Goal: Information Seeking & Learning: Learn about a topic

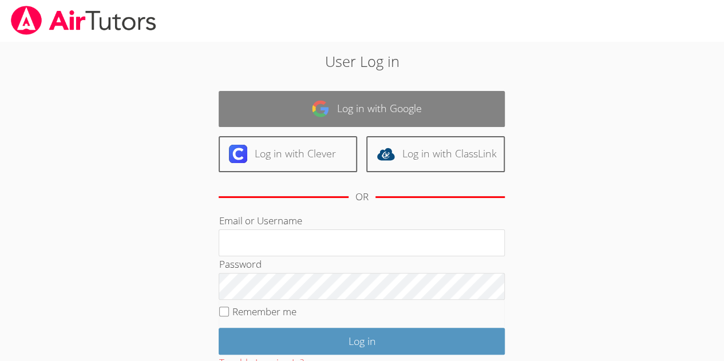
click at [257, 109] on link "Log in with Google" at bounding box center [362, 109] width 286 height 36
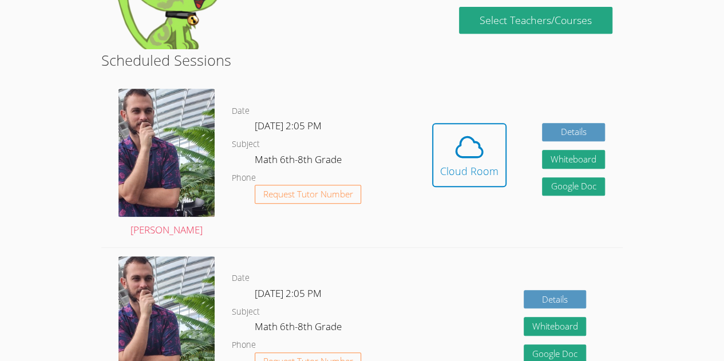
scroll to position [247, 0]
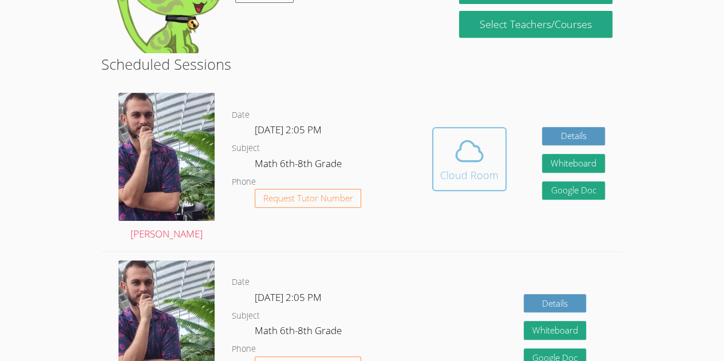
click at [454, 152] on icon at bounding box center [469, 151] width 32 height 32
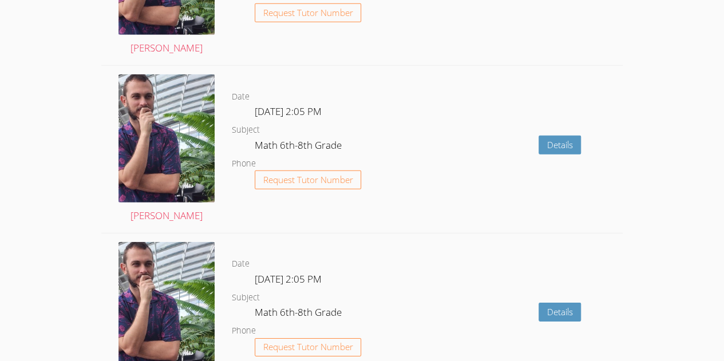
scroll to position [1925, 0]
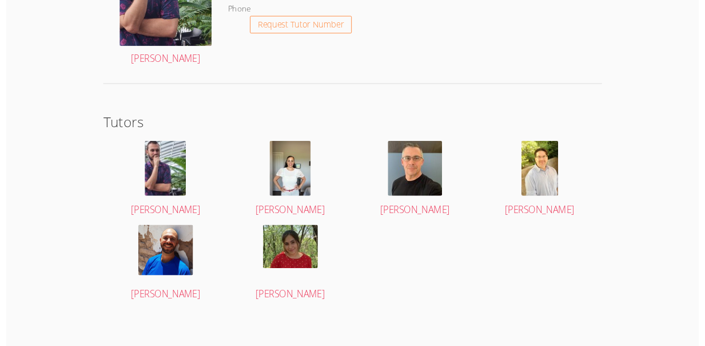
scroll to position [1886, 0]
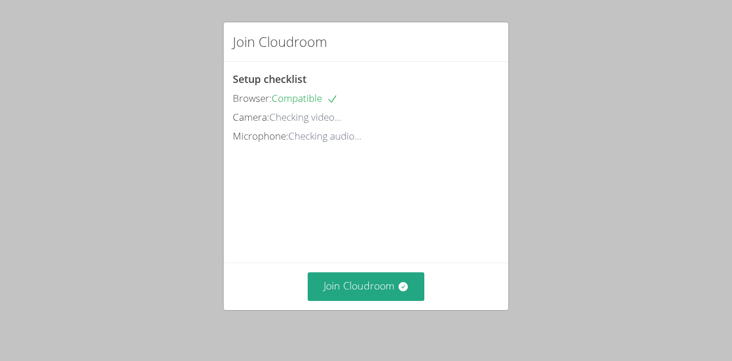
click at [404, 154] on video at bounding box center [319, 197] width 172 height 86
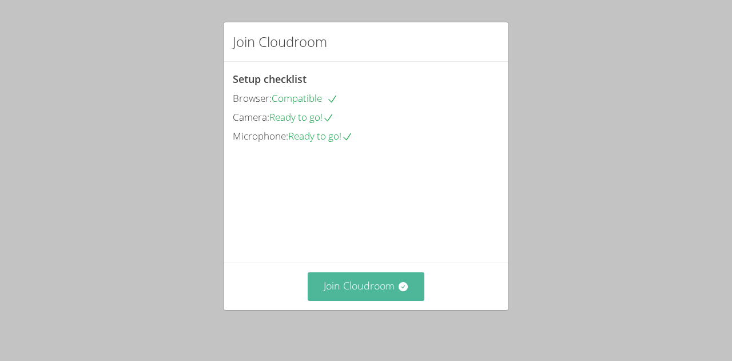
click at [337, 279] on button "Join Cloudroom" at bounding box center [366, 286] width 117 height 28
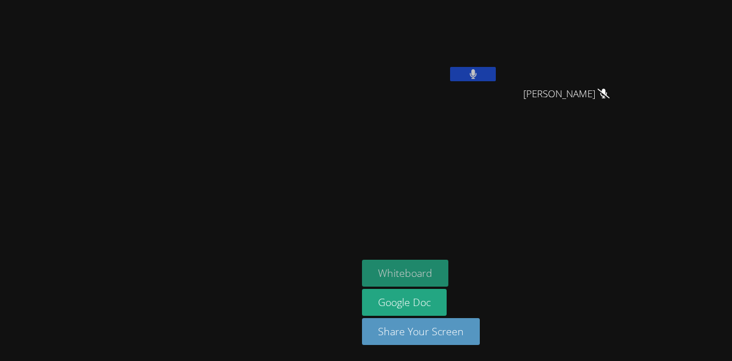
click at [449, 281] on button "Whiteboard" at bounding box center [405, 273] width 86 height 27
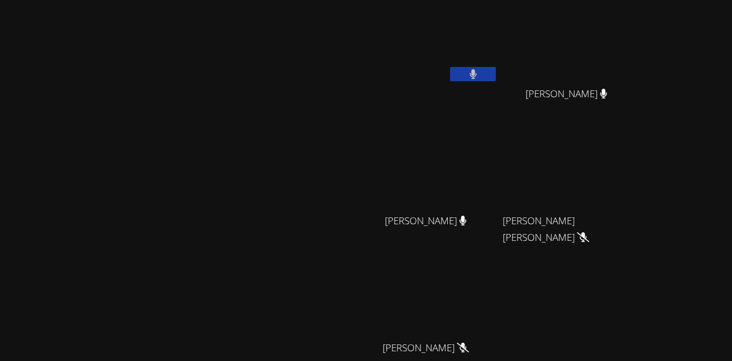
click at [496, 82] on div at bounding box center [473, 75] width 46 height 17
click at [496, 76] on button at bounding box center [473, 74] width 46 height 14
click at [467, 217] on icon at bounding box center [462, 221] width 7 height 10
click at [467, 219] on span "[PERSON_NAME]" at bounding box center [426, 221] width 82 height 17
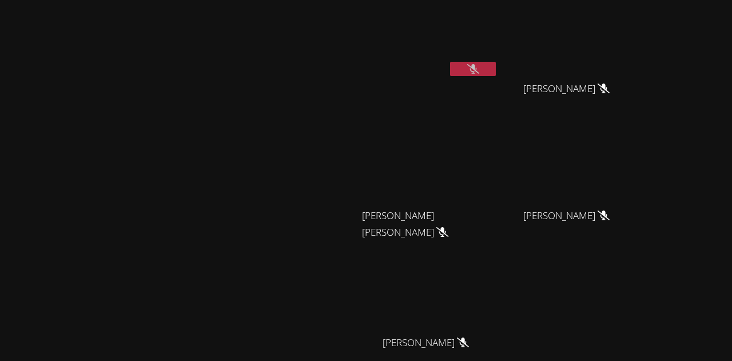
scroll to position [9, 0]
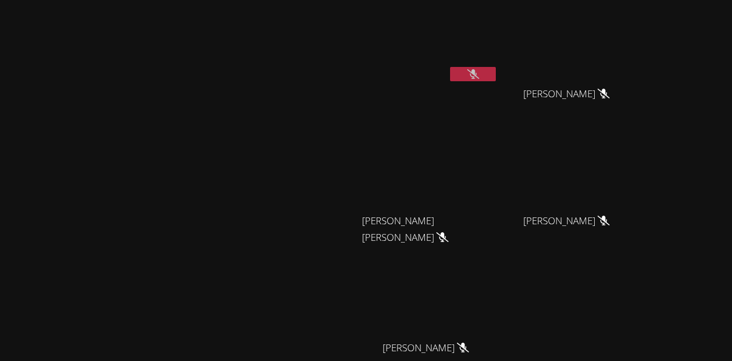
click at [498, 149] on video at bounding box center [430, 170] width 136 height 77
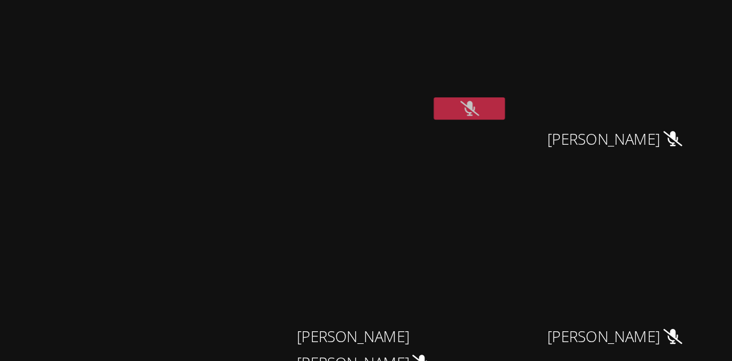
click at [498, 35] on video at bounding box center [430, 38] width 136 height 77
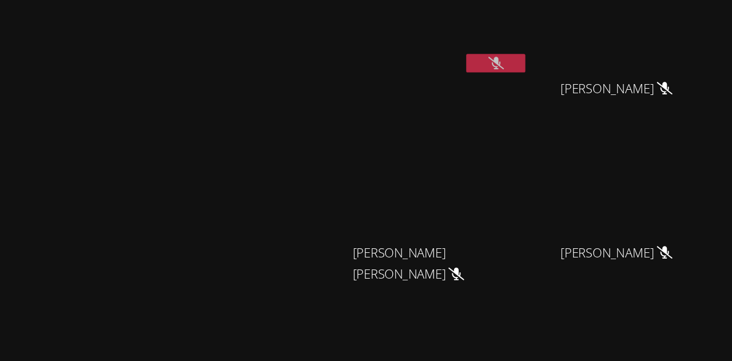
scroll to position [0, 0]
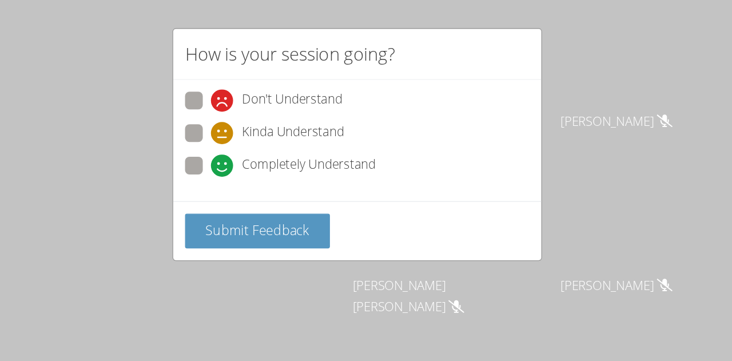
click at [253, 137] on span at bounding box center [253, 137] width 0 height 0
click at [253, 121] on input "Completely Understand" at bounding box center [258, 126] width 10 height 10
radio input "true"
click at [284, 171] on span "Submit Feedback" at bounding box center [289, 178] width 80 height 14
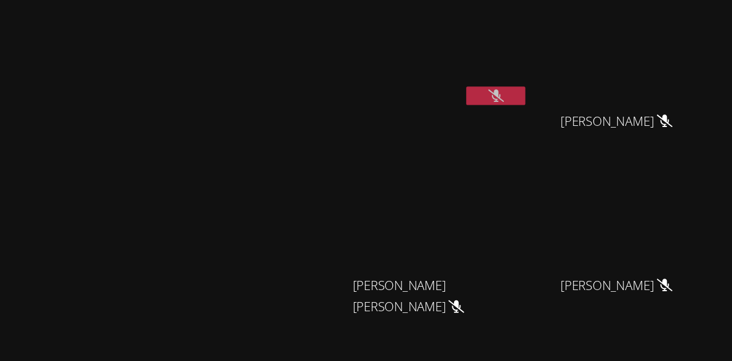
click at [161, 61] on div "[PERSON_NAME]" at bounding box center [179, 241] width 348 height 473
